Goal: Information Seeking & Learning: Learn about a topic

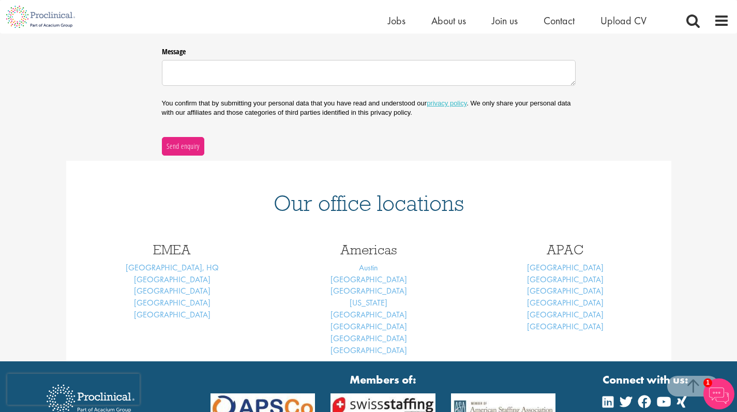
scroll to position [299, 0]
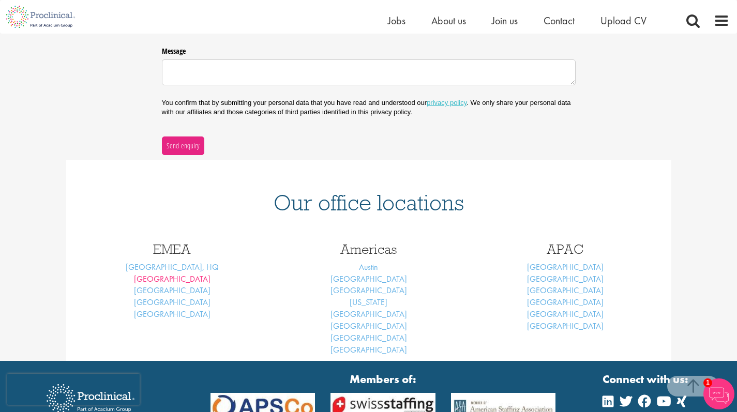
click at [171, 275] on link "Basel" at bounding box center [172, 279] width 77 height 11
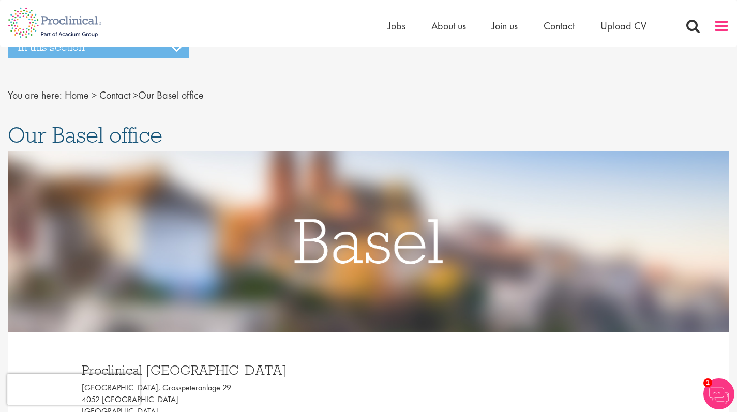
click at [719, 27] on span at bounding box center [722, 26] width 16 height 16
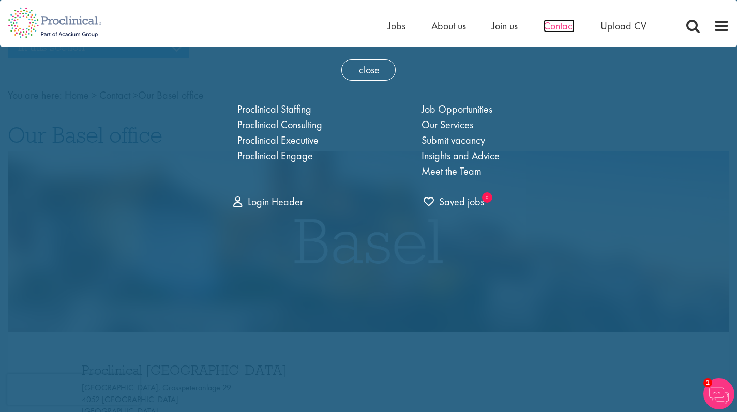
click at [554, 23] on span "Contact" at bounding box center [559, 25] width 31 height 13
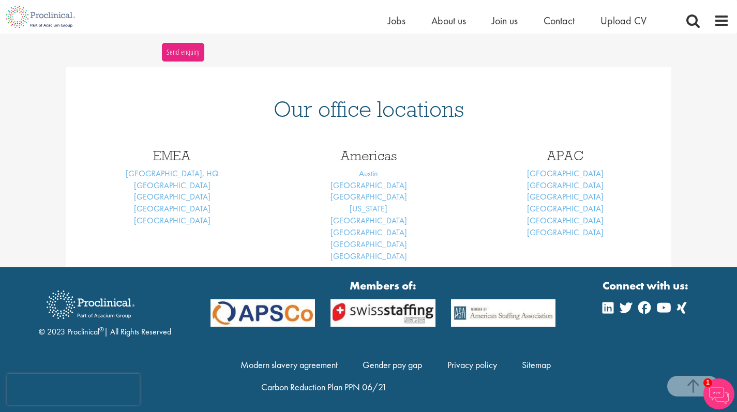
scroll to position [392, 0]
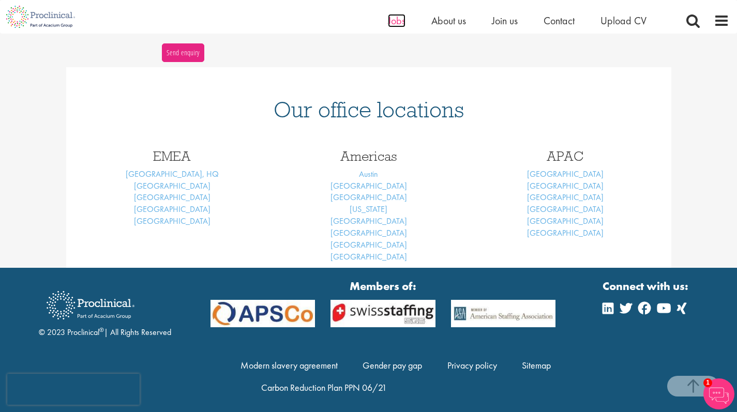
click at [401, 24] on span "Jobs" at bounding box center [397, 20] width 18 height 13
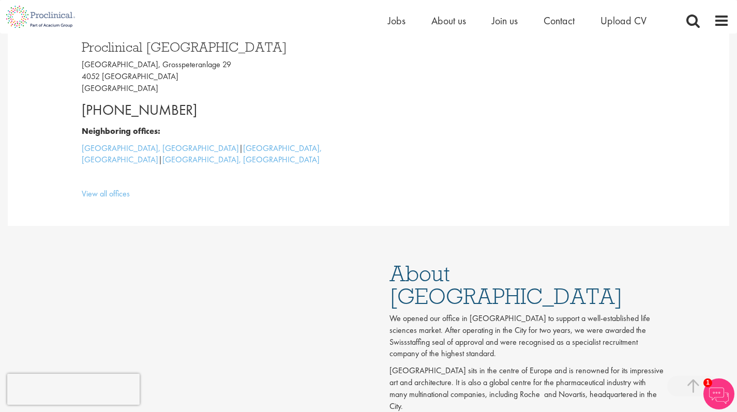
scroll to position [310, 0]
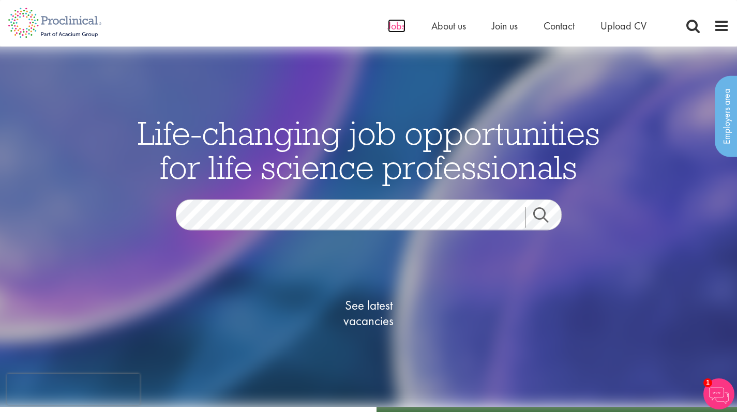
click at [396, 32] on span "Jobs" at bounding box center [397, 25] width 18 height 13
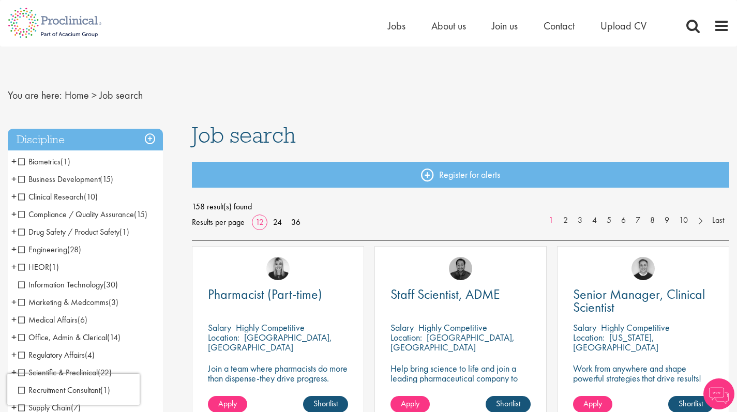
click at [149, 139] on h3 "Discipline" at bounding box center [85, 140] width 155 height 22
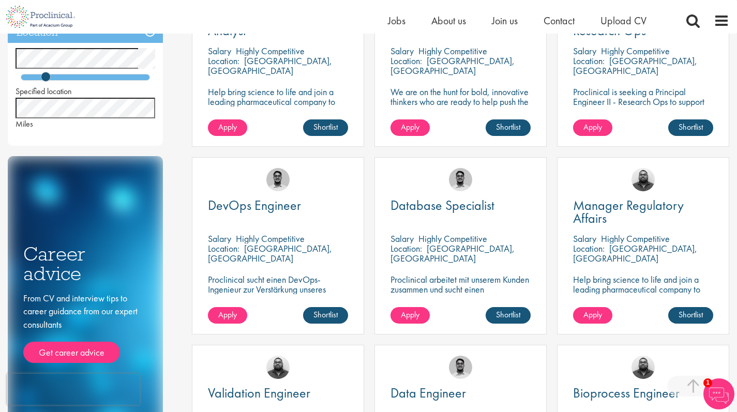
scroll to position [450, 0]
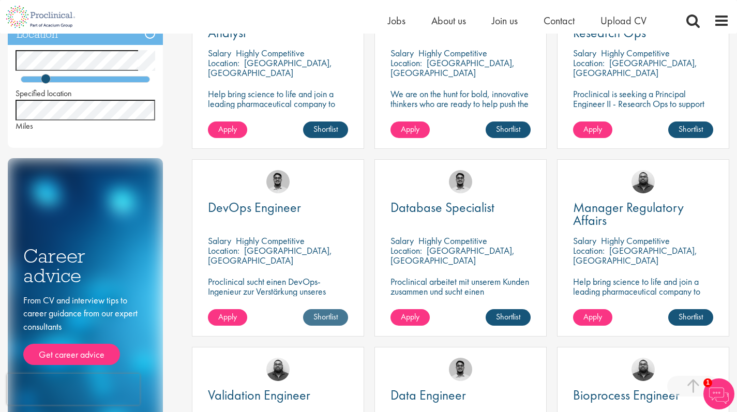
click at [329, 316] on link "Shortlist" at bounding box center [325, 317] width 45 height 17
click at [324, 318] on link "Shortlisted" at bounding box center [321, 317] width 53 height 17
click at [246, 208] on span "DevOps Engineer" at bounding box center [254, 208] width 93 height 18
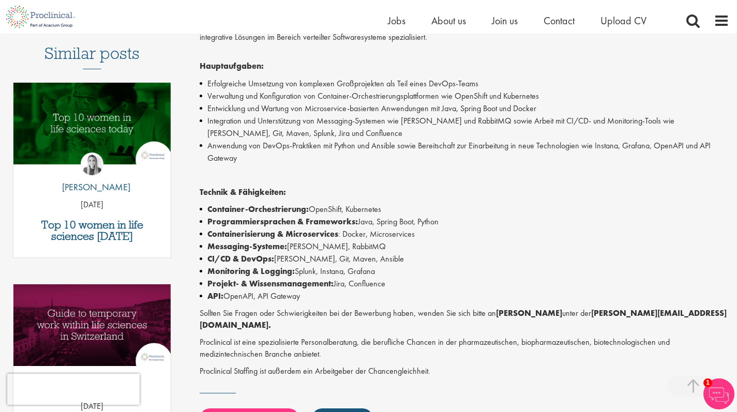
scroll to position [296, 0]
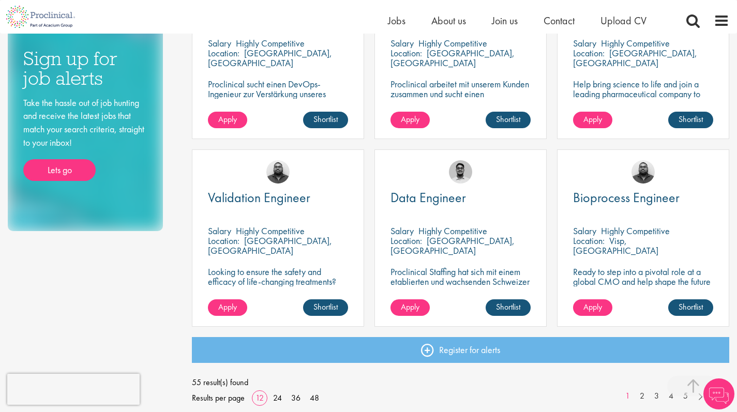
scroll to position [661, 0]
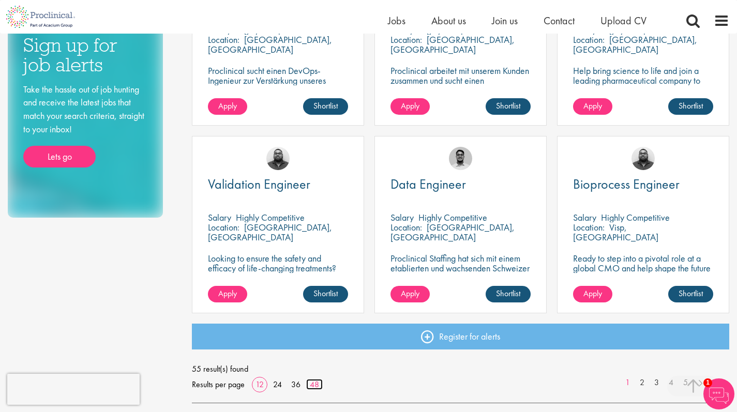
click at [313, 386] on link "48" at bounding box center [314, 384] width 17 height 11
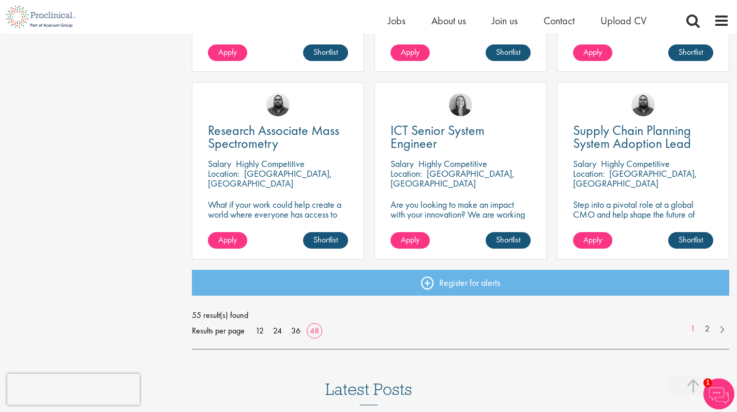
scroll to position [3010, 0]
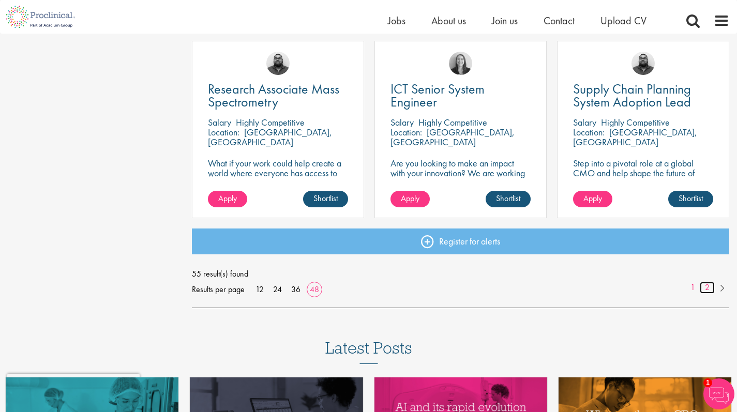
click at [707, 287] on link "2" at bounding box center [707, 288] width 15 height 12
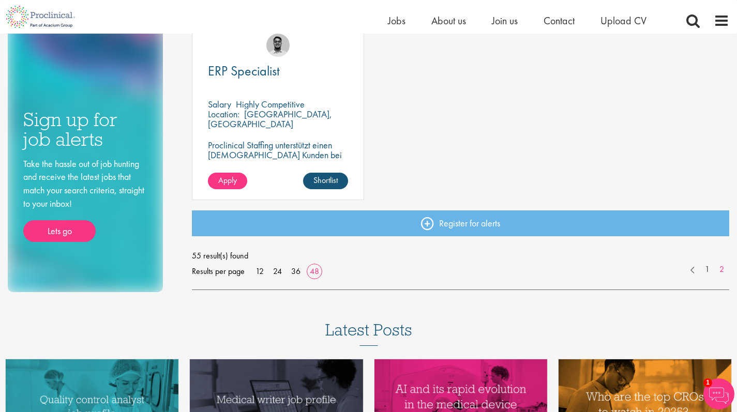
scroll to position [586, 0]
click at [710, 267] on link "1" at bounding box center [707, 270] width 15 height 12
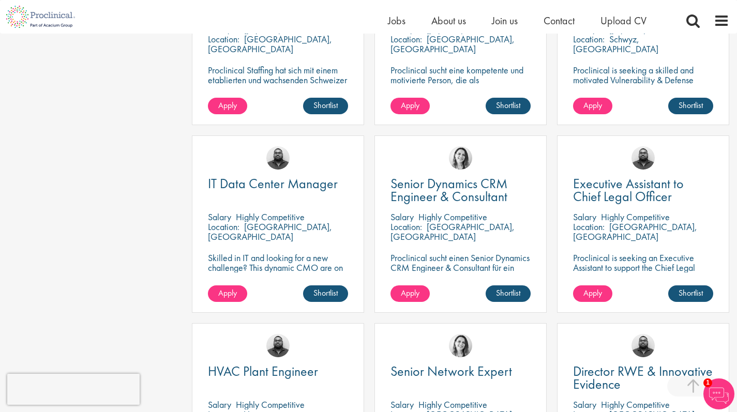
scroll to position [2165, 0]
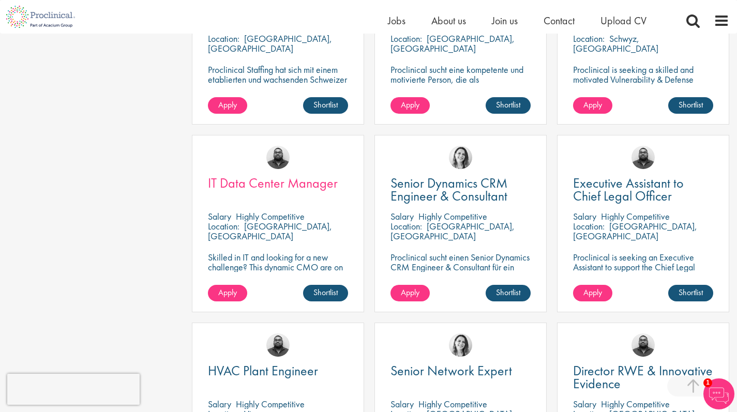
click at [263, 180] on span "IT Data Center Manager" at bounding box center [273, 183] width 130 height 18
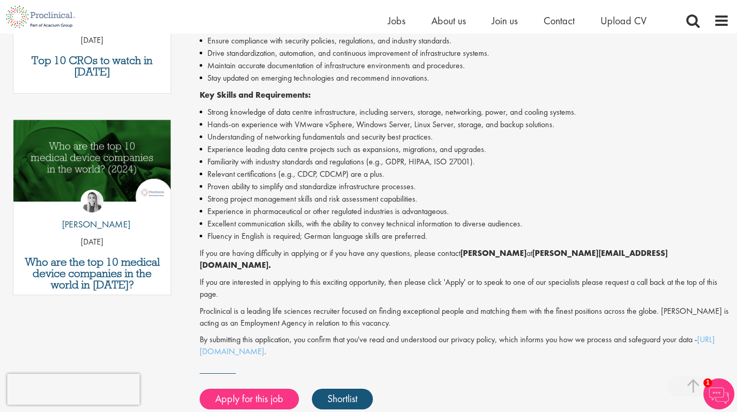
scroll to position [459, 0]
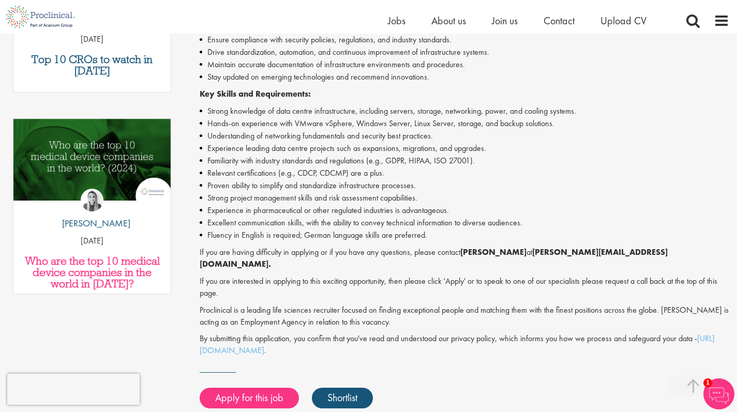
click at [78, 256] on h3 "Who are the top 10 medical device companies in the world in [DATE]?" at bounding box center [92, 273] width 147 height 34
